Goal: Task Accomplishment & Management: Use online tool/utility

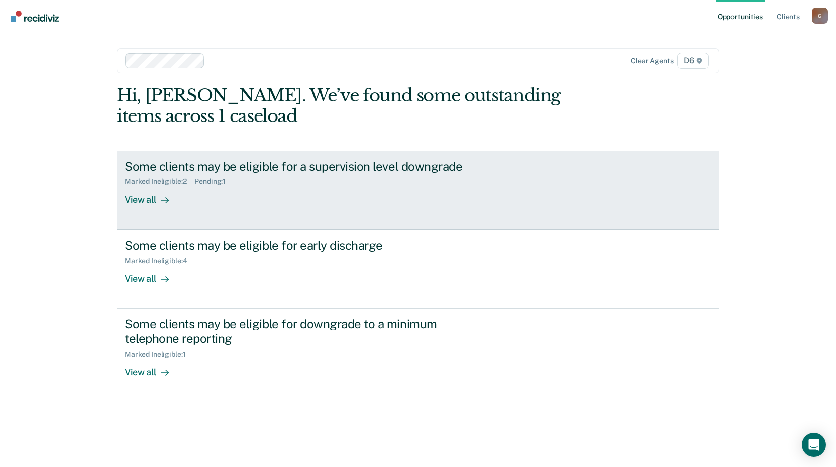
click at [303, 169] on div "Some clients may be eligible for a supervision level downgrade" at bounding box center [301, 166] width 353 height 15
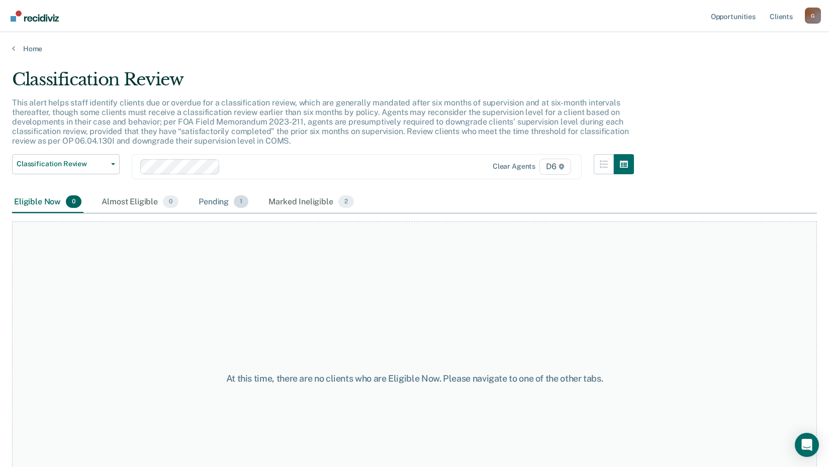
click at [225, 200] on div "Pending 1" at bounding box center [224, 203] width 54 height 22
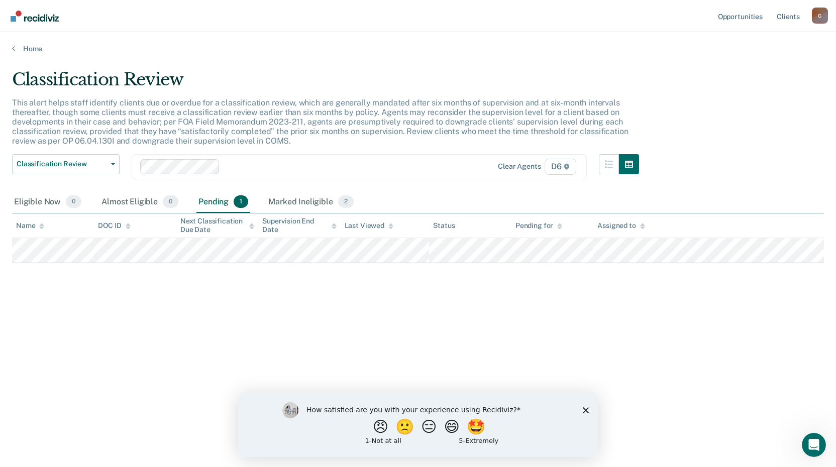
click at [11, 48] on div "Home" at bounding box center [418, 42] width 836 height 21
click at [28, 51] on link "Home" at bounding box center [418, 48] width 812 height 9
